Goal: Navigation & Orientation: Find specific page/section

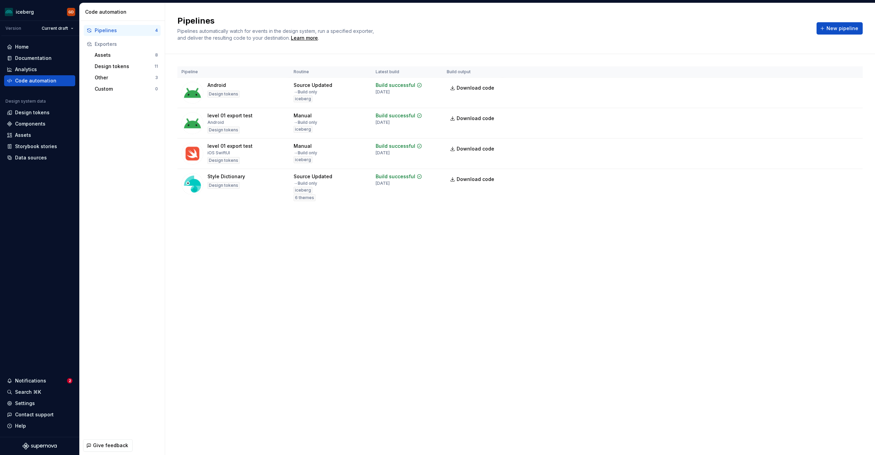
click at [311, 207] on div "Pipeline Routine Latest build Build output Android Design tokens Source Updated…" at bounding box center [520, 142] width 686 height 177
click at [320, 276] on div "Pipelines Pipelines automatically watch for events in the design system, run a …" at bounding box center [520, 229] width 710 height 452
click at [541, 301] on div "Pipelines Pipelines automatically watch for events in the design system, run a …" at bounding box center [520, 229] width 710 height 452
drag, startPoint x: 400, startPoint y: 401, endPoint x: 399, endPoint y: 405, distance: 4.8
click at [400, 401] on div "Pipelines Pipelines automatically watch for events in the design system, run a …" at bounding box center [520, 229] width 710 height 452
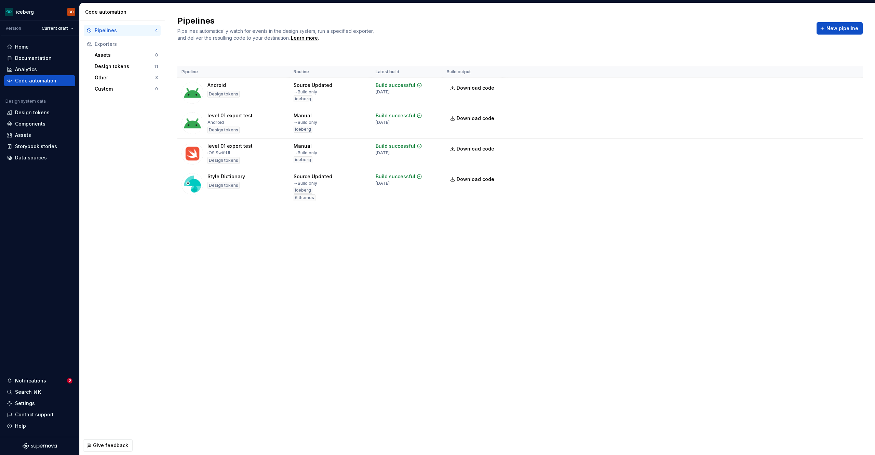
click at [378, 378] on div "Pipelines Pipelines automatically watch for events in the design system, run a …" at bounding box center [520, 229] width 710 height 452
